Goal: Transaction & Acquisition: Purchase product/service

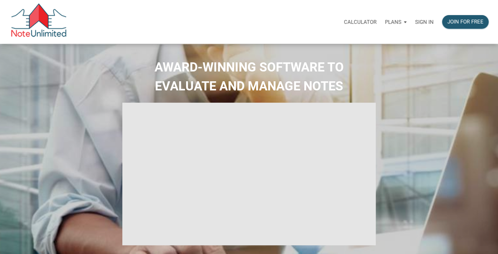
click at [423, 20] on p "Sign in" at bounding box center [424, 22] width 19 height 6
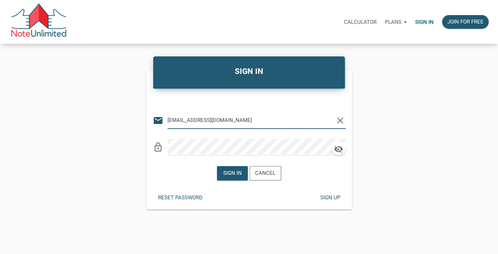
click at [261, 114] on input "[EMAIL_ADDRESS][DOMAIN_NAME]" at bounding box center [252, 120] width 168 height 16
click at [428, 96] on div "SIGN IN Or Be Classical email [EMAIL_ADDRESS][DOMAIN_NAME] clear lock_outline S…" at bounding box center [249, 134] width 498 height 152
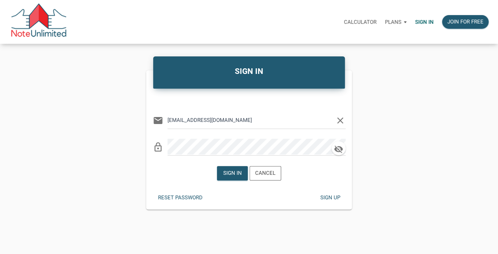
click at [424, 21] on p "Sign in" at bounding box center [424, 22] width 19 height 6
click at [238, 118] on input "[EMAIL_ADDRESS][DOMAIN_NAME]" at bounding box center [252, 120] width 168 height 16
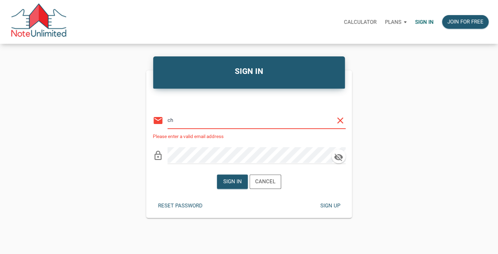
type input "c"
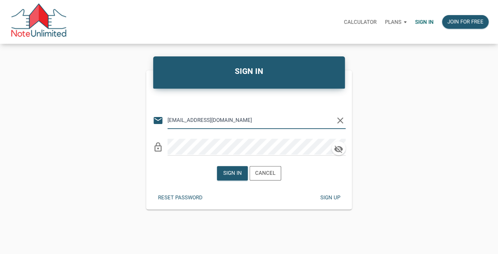
type input "[EMAIL_ADDRESS][DOMAIN_NAME]"
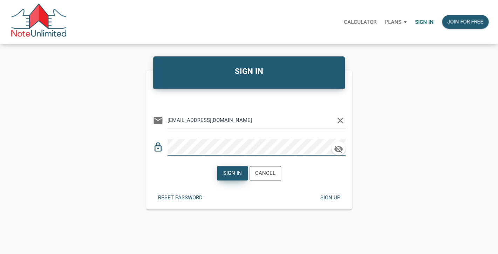
click at [231, 176] on div "Sign in" at bounding box center [232, 173] width 19 height 8
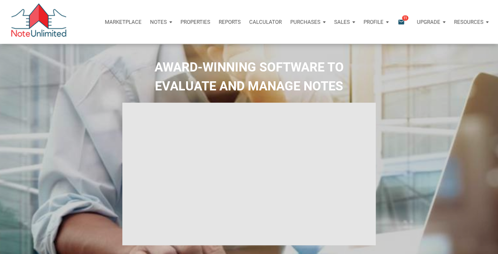
type input "Introduction to new features"
select select
click at [116, 20] on p "Marketplace" at bounding box center [123, 22] width 37 height 6
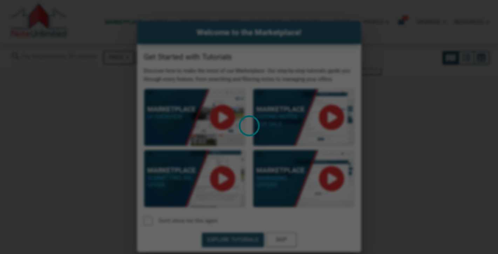
select select
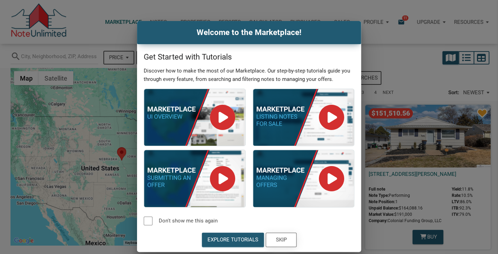
click at [284, 240] on div "Skip" at bounding box center [281, 240] width 11 height 8
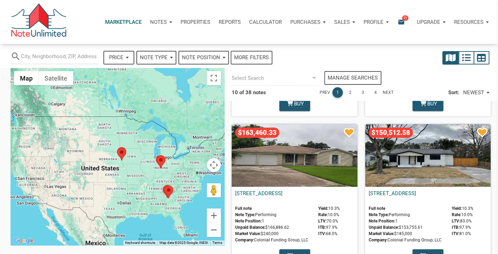
scroll to position [286, 0]
click at [306, 155] on div "$163,460.33" at bounding box center [295, 155] width 126 height 63
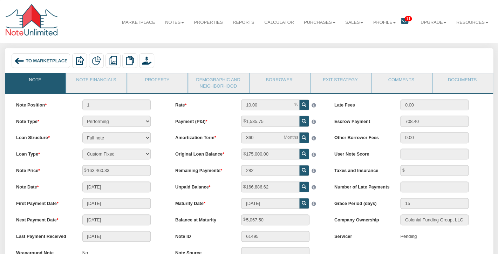
click at [52, 65] on div "To Marketplace" at bounding box center [41, 60] width 59 height 15
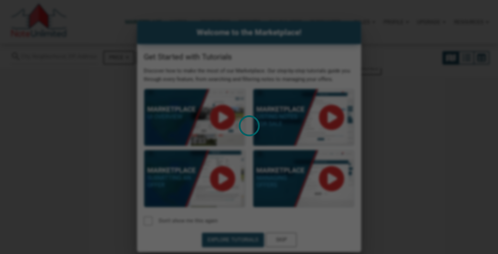
select select
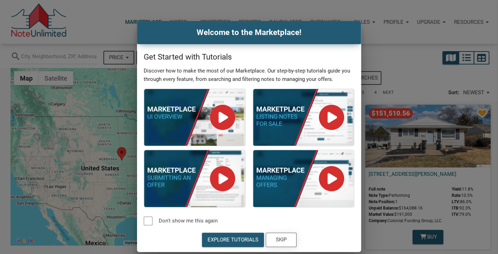
click at [286, 239] on div "Skip" at bounding box center [281, 240] width 30 height 14
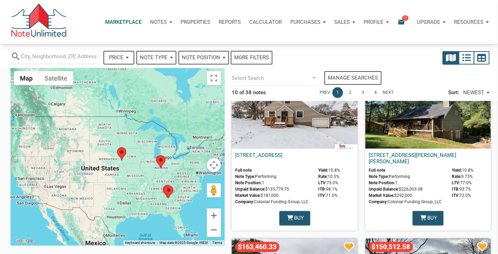
scroll to position [173, 0]
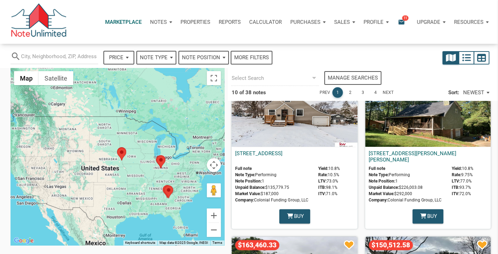
click at [401, 21] on icon "email" at bounding box center [401, 22] width 8 height 8
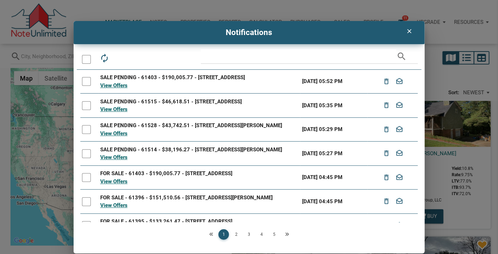
click at [87, 56] on div at bounding box center [86, 59] width 9 height 9
click at [137, 58] on icon "drafts" at bounding box center [136, 58] width 10 height 10
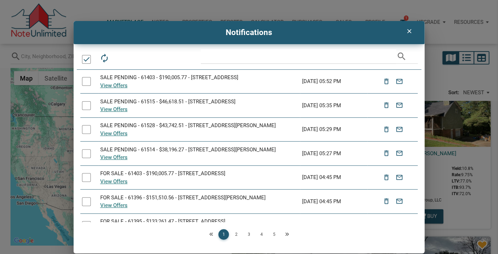
click at [411, 33] on icon "clear" at bounding box center [409, 31] width 8 height 7
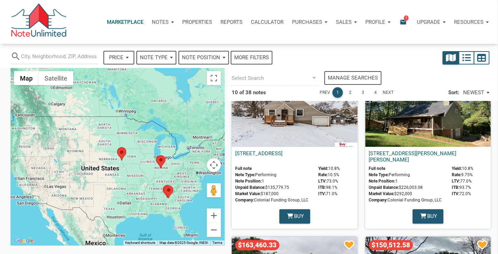
click at [403, 23] on icon "email" at bounding box center [403, 22] width 8 height 8
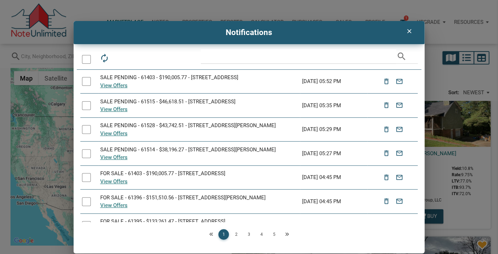
click at [236, 234] on link "2" at bounding box center [236, 234] width 11 height 11
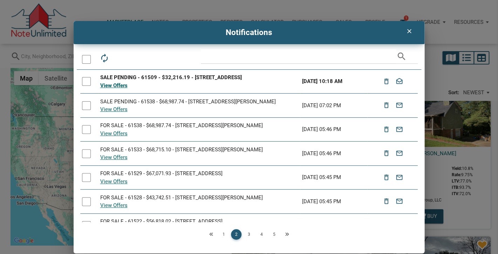
click at [86, 83] on div at bounding box center [86, 81] width 9 height 9
click at [134, 55] on icon "drafts" at bounding box center [136, 58] width 10 height 10
click at [409, 30] on icon "clear" at bounding box center [409, 31] width 8 height 7
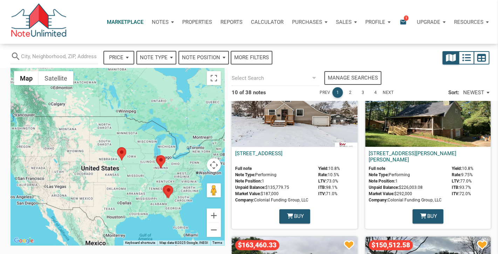
click at [405, 26] on icon "email" at bounding box center [403, 22] width 8 height 8
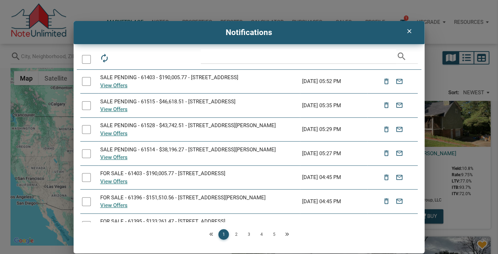
scroll to position [102, 0]
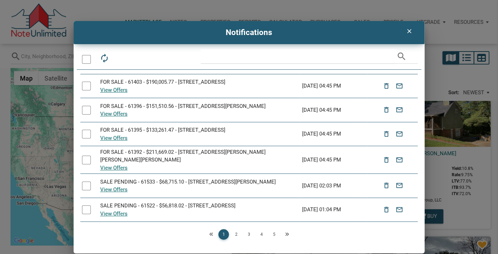
click at [412, 31] on icon "clear" at bounding box center [409, 31] width 8 height 7
